Goal: Task Accomplishment & Management: Use online tool/utility

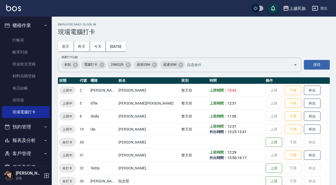
click at [28, 155] on button "客戶管理" at bounding box center [26, 153] width 48 height 13
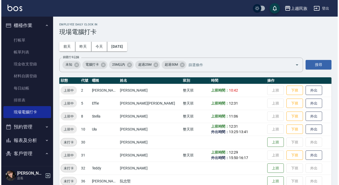
scroll to position [23, 0]
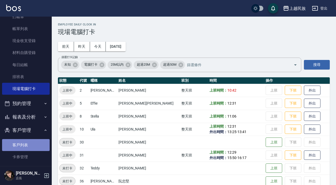
click at [32, 146] on link "客戶列表" at bounding box center [26, 145] width 48 height 12
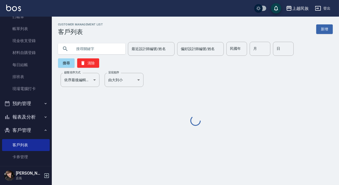
click at [92, 44] on input "text" at bounding box center [97, 49] width 49 height 14
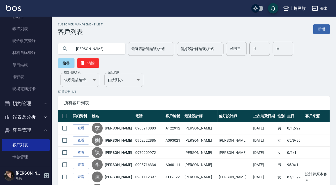
type input "[PERSON_NAME]"
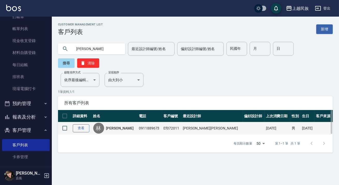
click at [86, 127] on link "查看" at bounding box center [81, 128] width 17 height 8
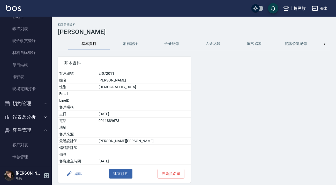
click at [132, 47] on button "消費記錄" at bounding box center [130, 44] width 41 height 12
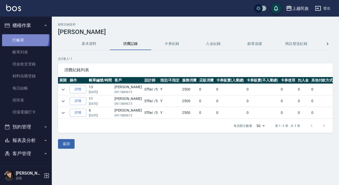
click at [23, 37] on link "打帳單" at bounding box center [26, 40] width 48 height 12
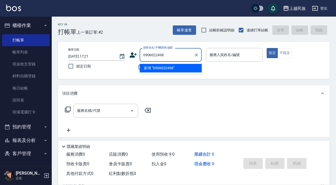
click at [171, 70] on li "新增 "0906022498"" at bounding box center [171, 68] width 62 height 9
type input "0906022498"
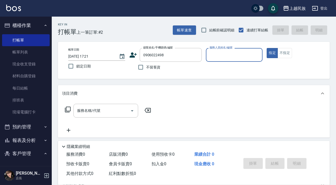
click at [133, 55] on icon at bounding box center [133, 54] width 7 height 5
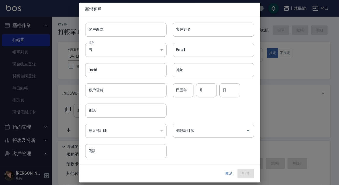
type input "0906022498"
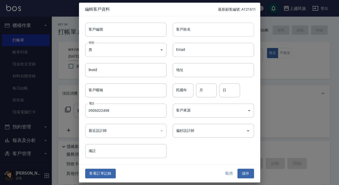
click at [192, 27] on input "客戶姓名" at bounding box center [213, 30] width 81 height 14
type input "[PERSON_NAME]"
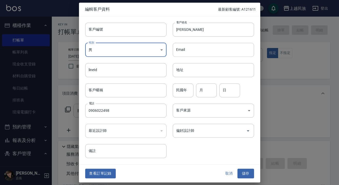
click at [215, 120] on div "偏好設計師 偏好設計師" at bounding box center [211, 127] width 88 height 20
click at [214, 118] on div "偏好設計師 偏好設計師" at bounding box center [211, 127] width 88 height 20
click at [215, 115] on body "上越民族 登出 櫃檯作業 打帳單 帳單列表 現金收支登錄 材料自購登錄 每日結帳 排班表 現場電腦打卡 預約管理 預約管理 單日預約紀錄 單週預約紀錄 報表及…" at bounding box center [169, 126] width 339 height 252
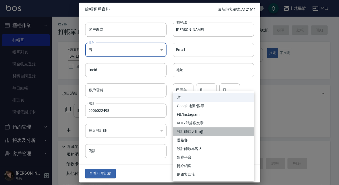
click at [206, 134] on li "設計師個人line@" at bounding box center [213, 131] width 81 height 9
type input "設計師個人line@"
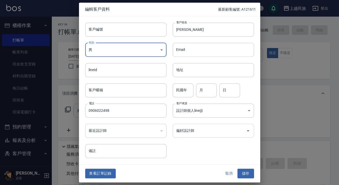
drag, startPoint x: 231, startPoint y: 140, endPoint x: 233, endPoint y: 129, distance: 10.9
click at [231, 140] on div "客戶編號 客戶編號 客戶姓名 [PERSON_NAME]姓名 性別 男 [DEMOGRAPHIC_DATA] 性別 Email Email lineId li…" at bounding box center [166, 87] width 175 height 142
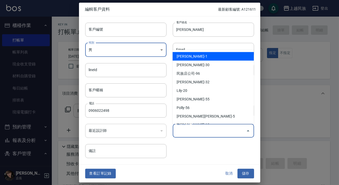
click at [233, 129] on input "偏好設計師" at bounding box center [209, 130] width 69 height 9
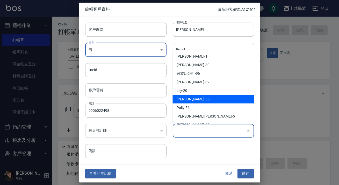
scroll to position [75, 0]
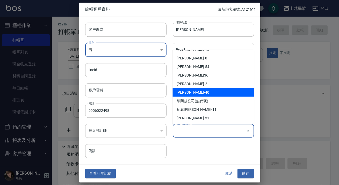
click at [200, 88] on li "[PERSON_NAME]-40" at bounding box center [212, 92] width 81 height 9
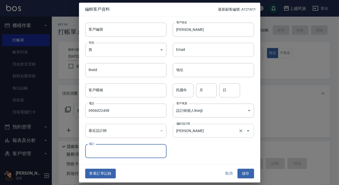
click at [211, 130] on input "[PERSON_NAME]" at bounding box center [206, 130] width 62 height 9
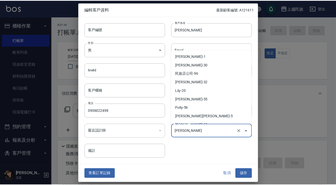
scroll to position [48, 0]
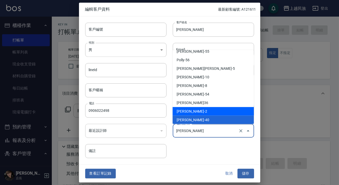
click at [203, 112] on li "[PERSON_NAME]-2" at bounding box center [212, 111] width 81 height 9
type input "[PERSON_NAME]"
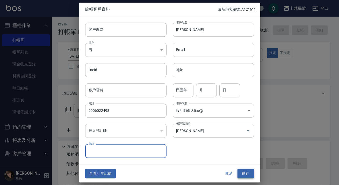
click at [248, 171] on button "儲存" at bounding box center [245, 174] width 17 height 10
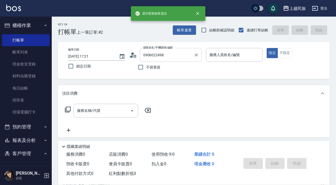
click at [168, 54] on input "0906022498" at bounding box center [167, 54] width 50 height 9
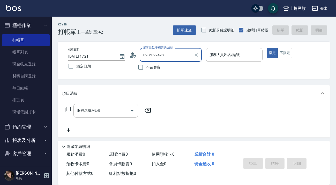
type input "090602249"
click at [18, 7] on img at bounding box center [13, 8] width 15 height 6
